Goal: Check status

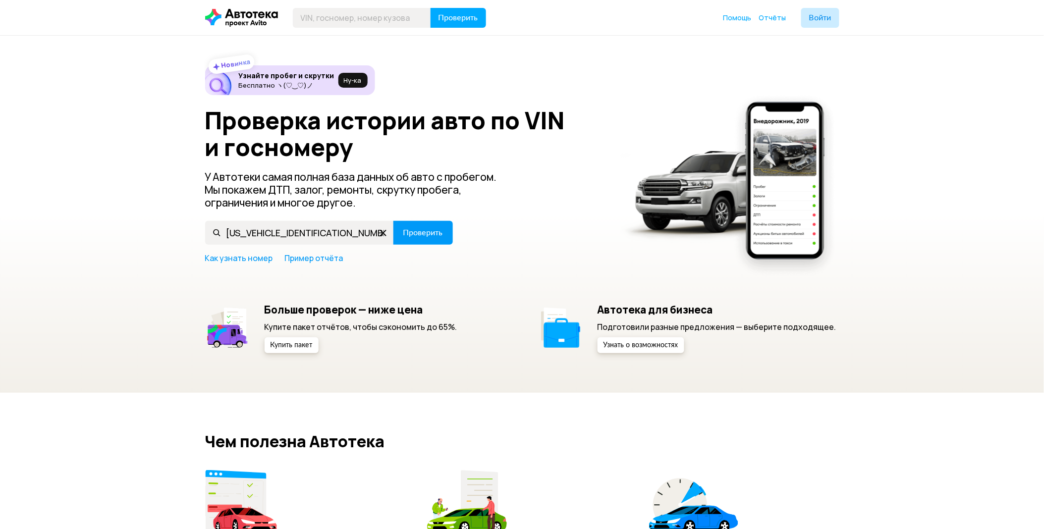
type input "[US_VEHICLE_IDENTIFICATION_NUMBER]"
click at [407, 234] on span "Проверить" at bounding box center [423, 233] width 40 height 8
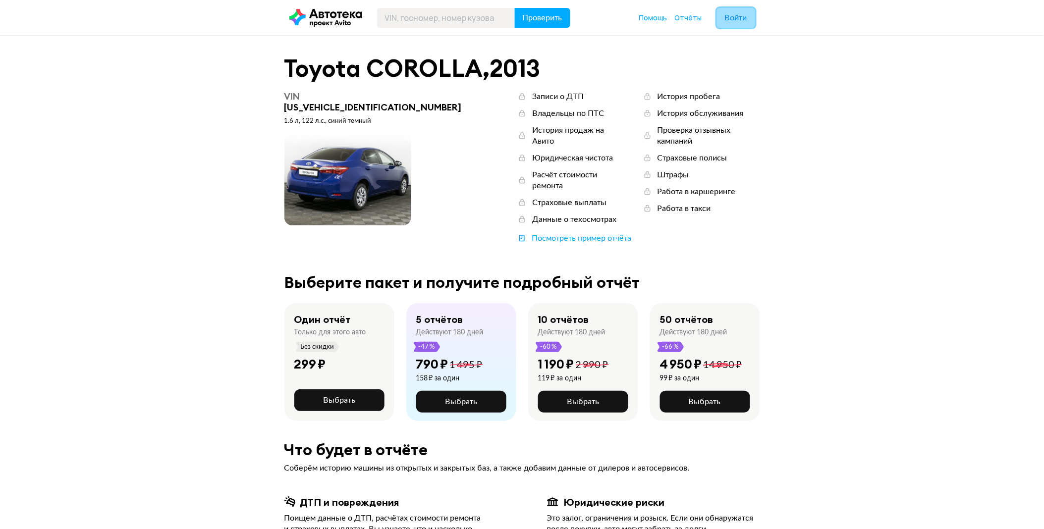
click at [746, 26] on button "Войти" at bounding box center [736, 18] width 38 height 20
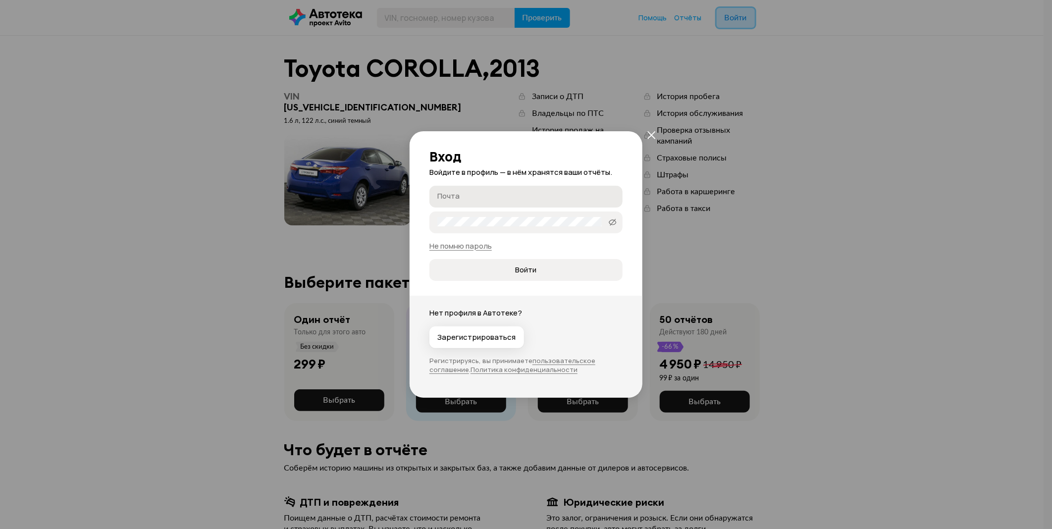
click at [542, 190] on label "Почта" at bounding box center [525, 197] width 193 height 22
click at [542, 191] on input "Почта" at bounding box center [527, 196] width 180 height 10
click at [542, 190] on label "Почта" at bounding box center [525, 197] width 193 height 22
click at [542, 191] on input "Почта" at bounding box center [527, 196] width 180 height 10
click at [542, 190] on label "Почта" at bounding box center [525, 197] width 193 height 22
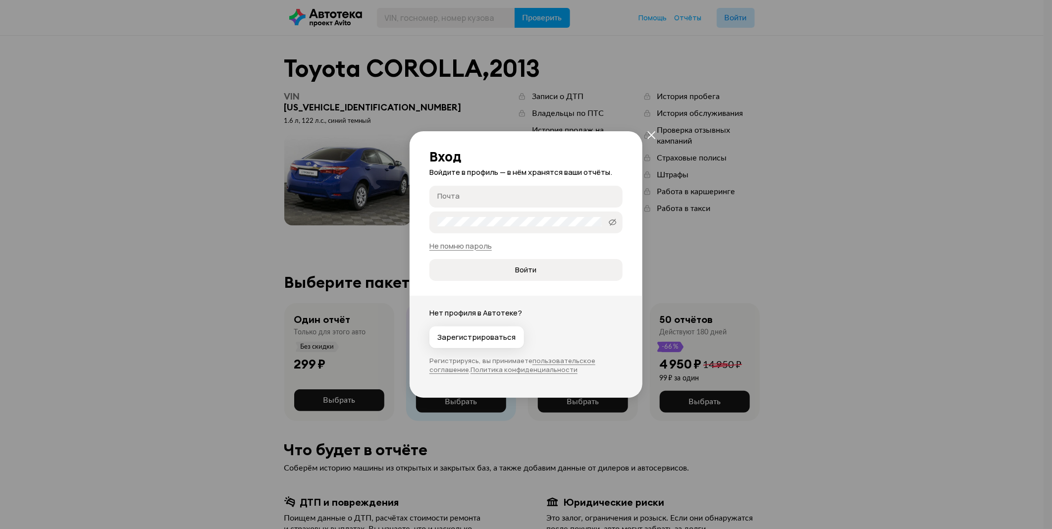
click at [542, 191] on input "Почта" at bounding box center [527, 196] width 180 height 10
click at [656, 134] on button "закрыть" at bounding box center [651, 135] width 18 height 18
